Goal: Find specific page/section: Find specific page/section

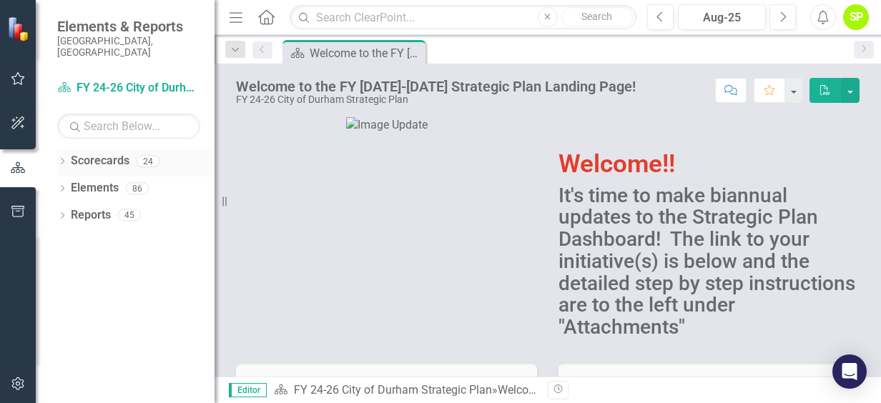
click at [66, 159] on icon "Dropdown" at bounding box center [62, 163] width 10 height 8
click at [71, 184] on icon "Dropdown" at bounding box center [69, 188] width 11 height 9
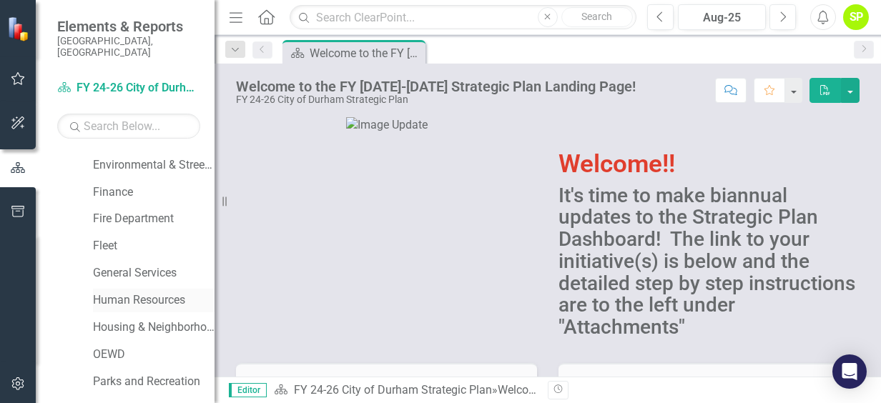
scroll to position [286, 0]
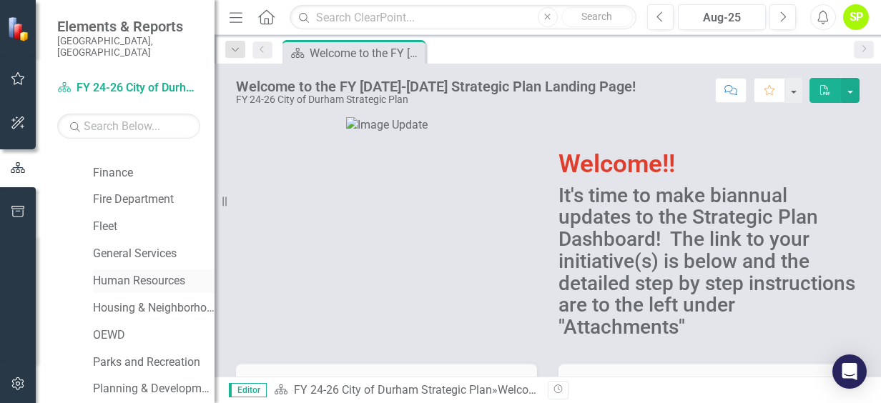
click at [127, 273] on link "Human Resources" at bounding box center [154, 281] width 122 height 16
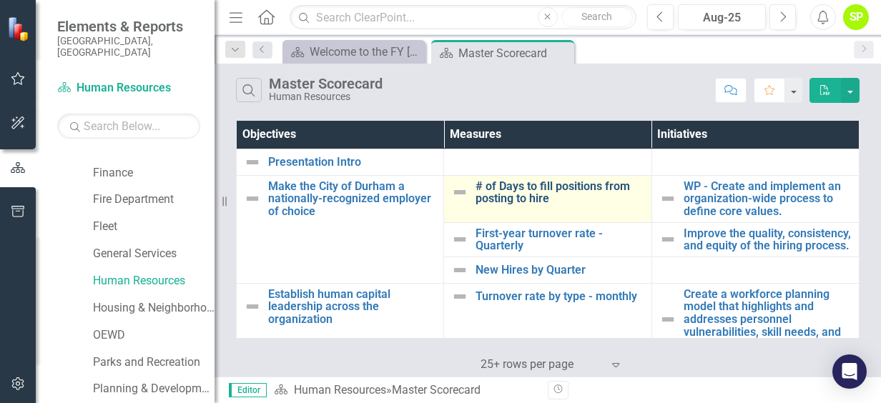
click at [499, 196] on link "# of Days to fill positions from posting to hire" at bounding box center [559, 192] width 168 height 25
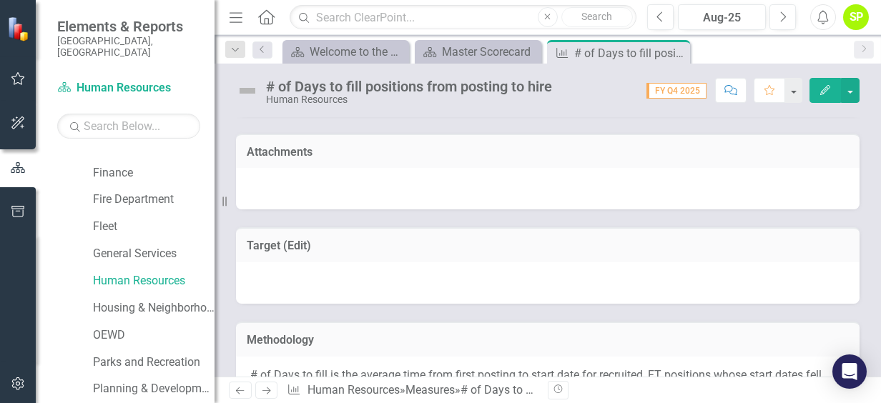
scroll to position [286, 0]
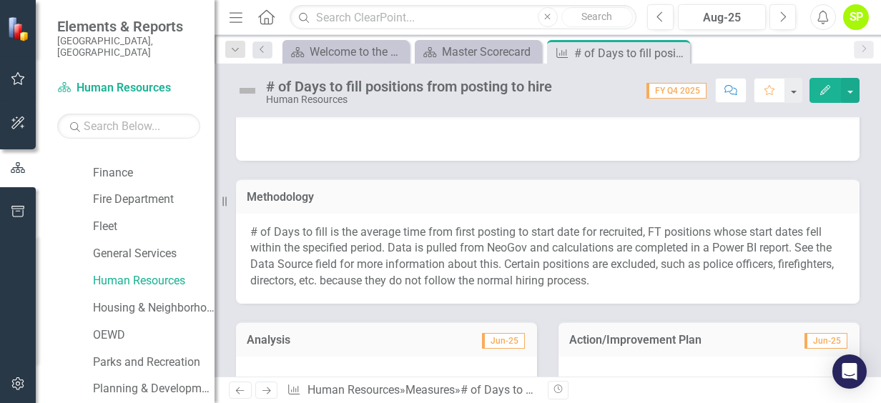
click at [367, 261] on p "# of Days to fill is the average time from first posting to start date for recr…" at bounding box center [547, 256] width 595 height 65
drag, startPoint x: 455, startPoint y: 229, endPoint x: 519, endPoint y: 229, distance: 64.3
click at [519, 229] on p "# of Days to fill is the average time from first posting to start date for recr…" at bounding box center [547, 256] width 595 height 65
drag, startPoint x: 478, startPoint y: 227, endPoint x: 518, endPoint y: 227, distance: 40.7
click at [518, 227] on p "# of Days to fill is the average time from first posting to start date for recr…" at bounding box center [547, 256] width 595 height 65
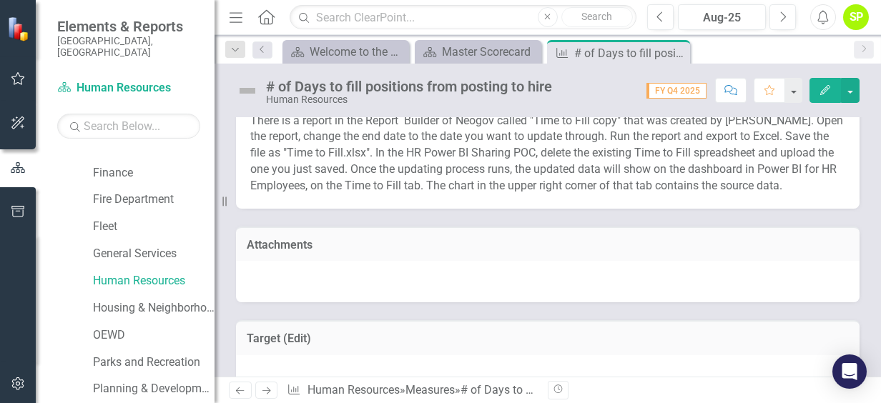
scroll to position [0, 0]
